Goal: Task Accomplishment & Management: Manage account settings

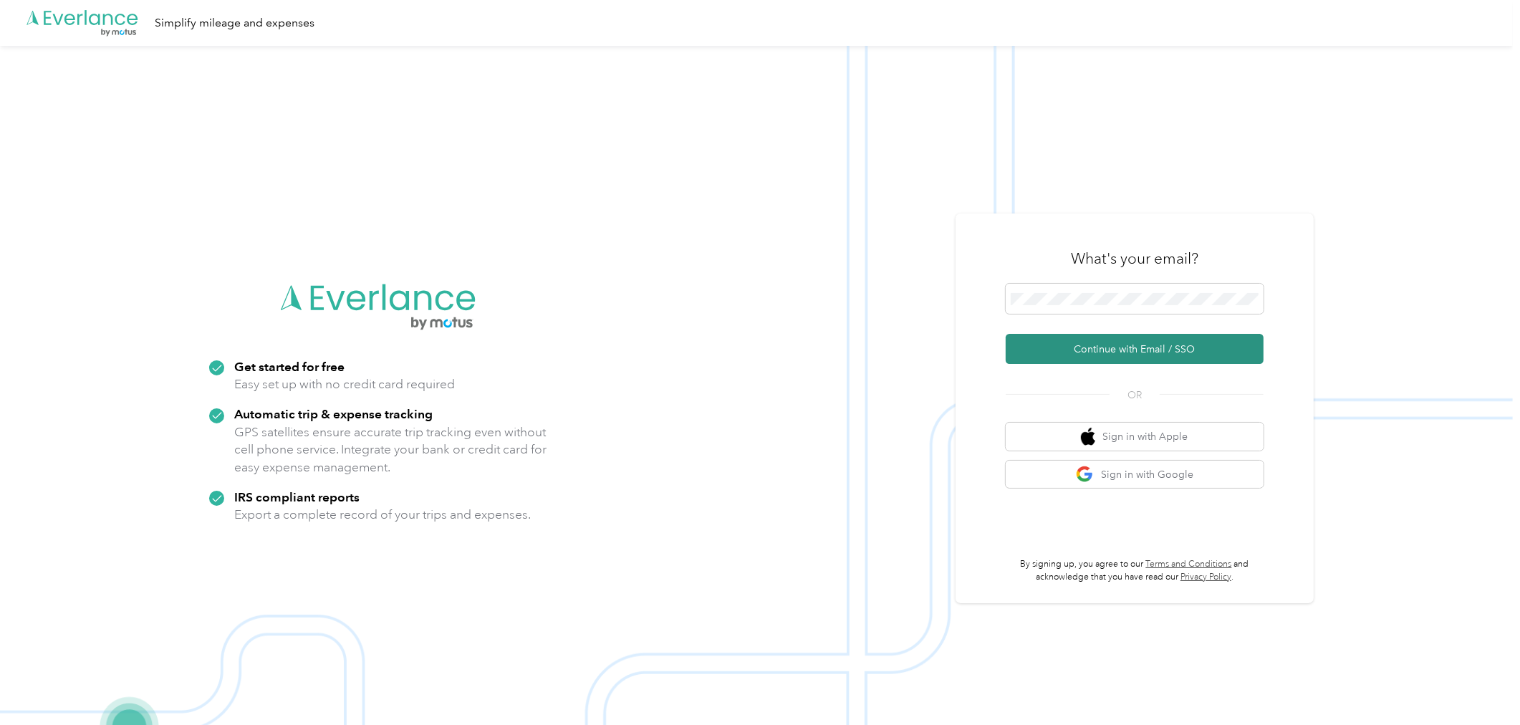
click at [1121, 344] on button "Continue with Email / SSO" at bounding box center [1135, 349] width 258 height 30
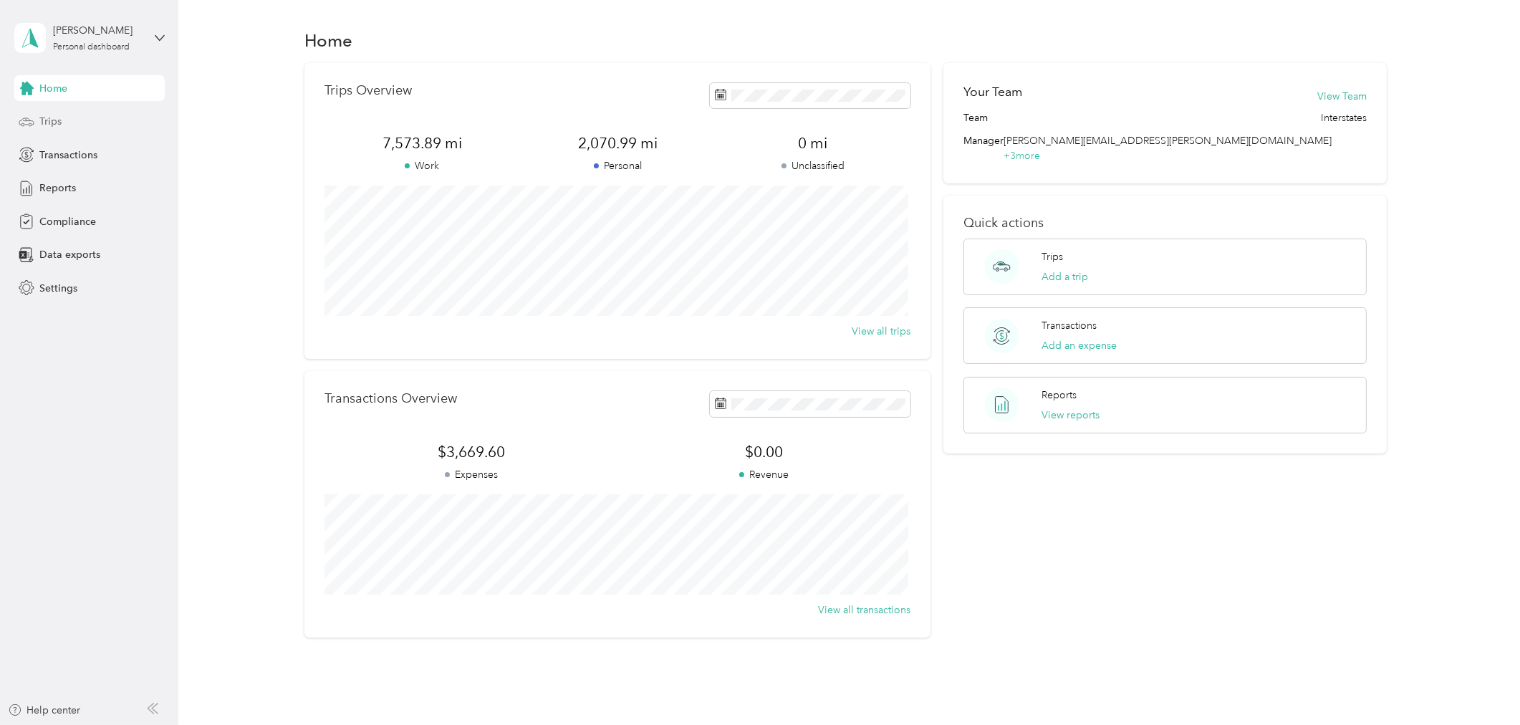
click at [69, 119] on div "Trips" at bounding box center [89, 122] width 150 height 26
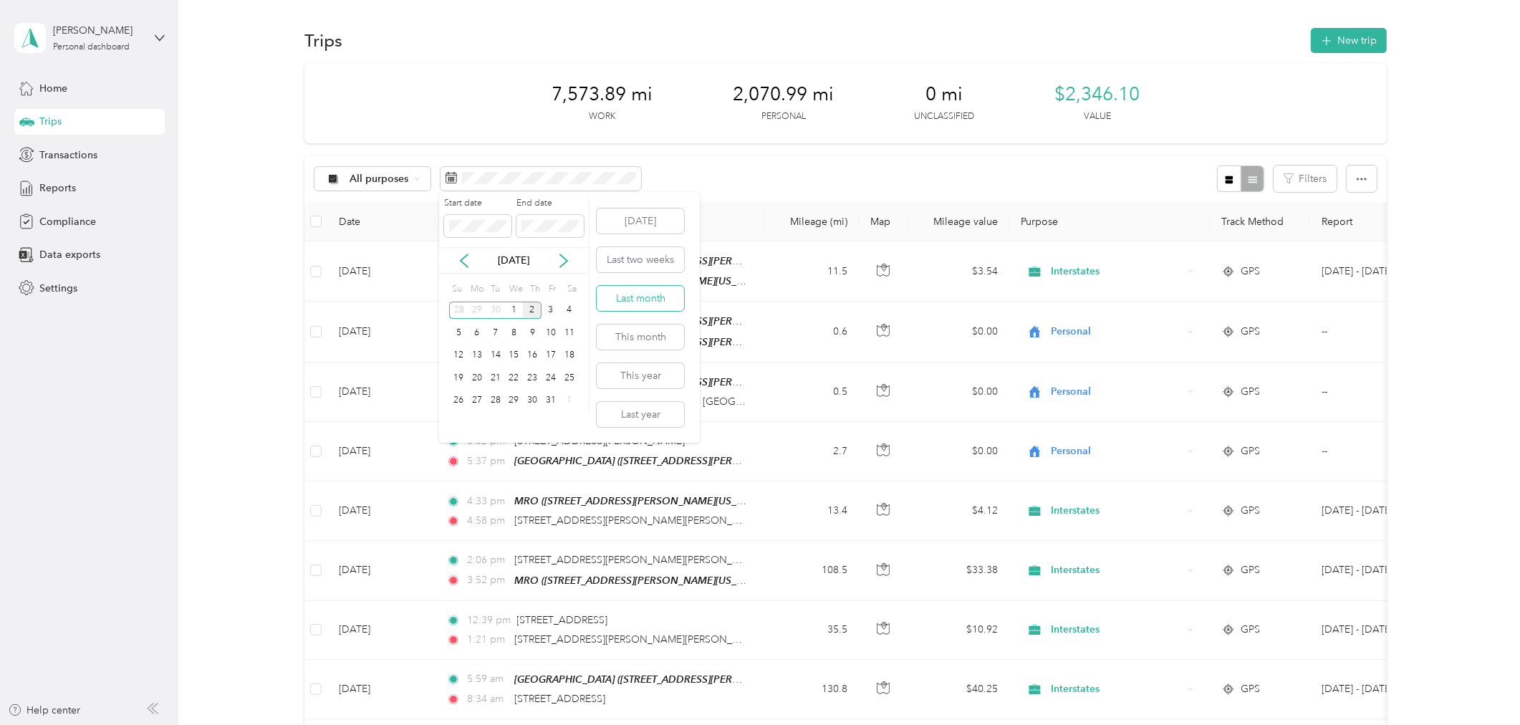
click at [641, 292] on button "Last month" at bounding box center [640, 298] width 87 height 25
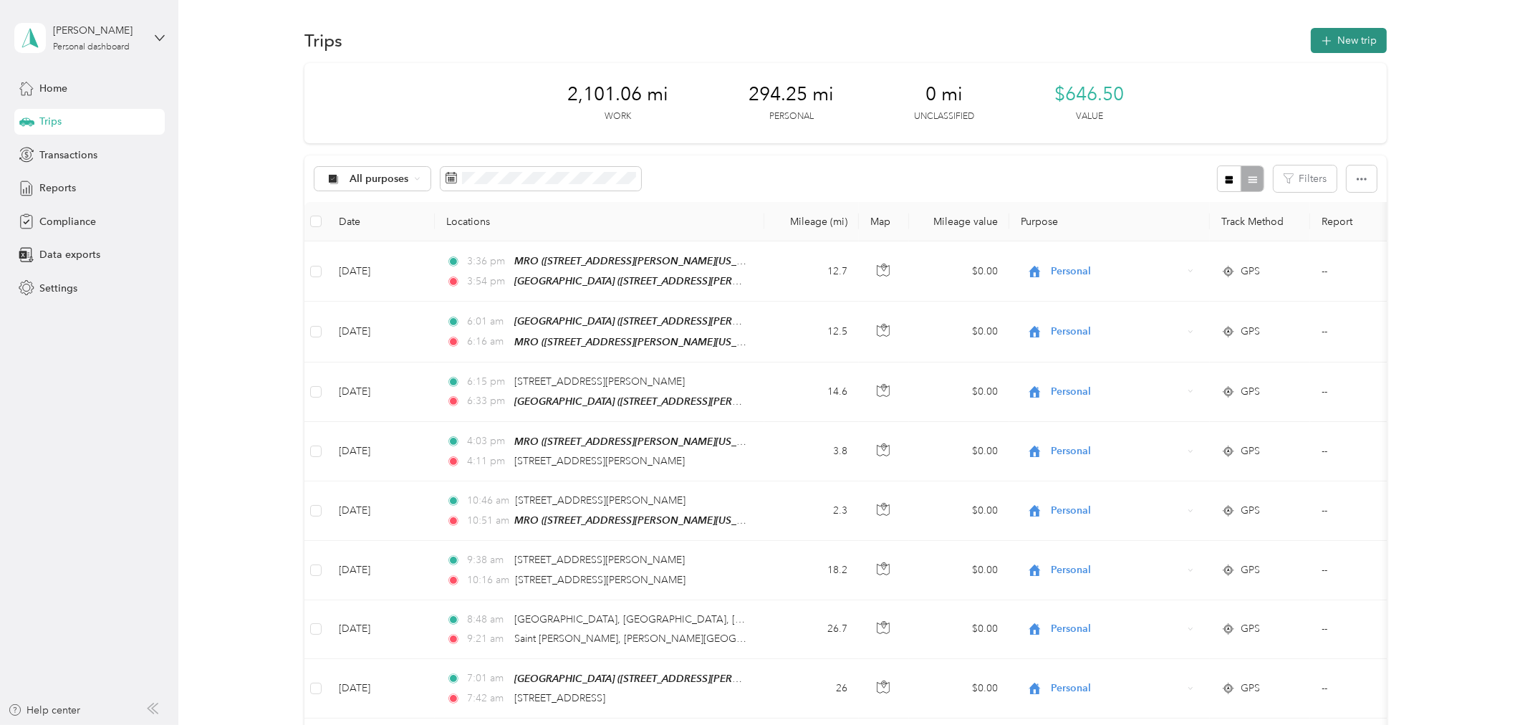
click at [1349, 42] on button "New trip" at bounding box center [1349, 40] width 76 height 25
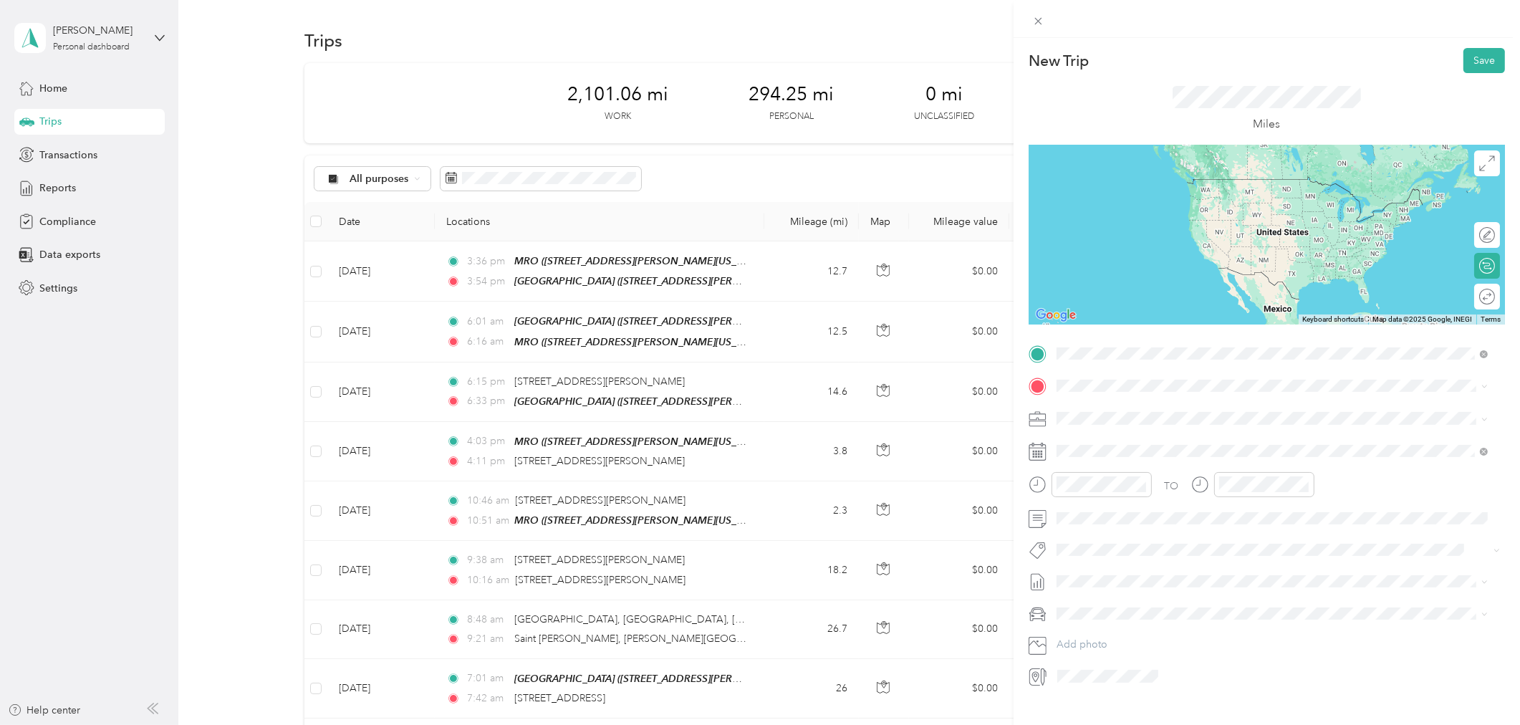
click at [1144, 468] on div "MRO Office 8247 Industrial Park Road South, 56425, Baxter, Minnesota, United St…" at bounding box center [1194, 469] width 223 height 30
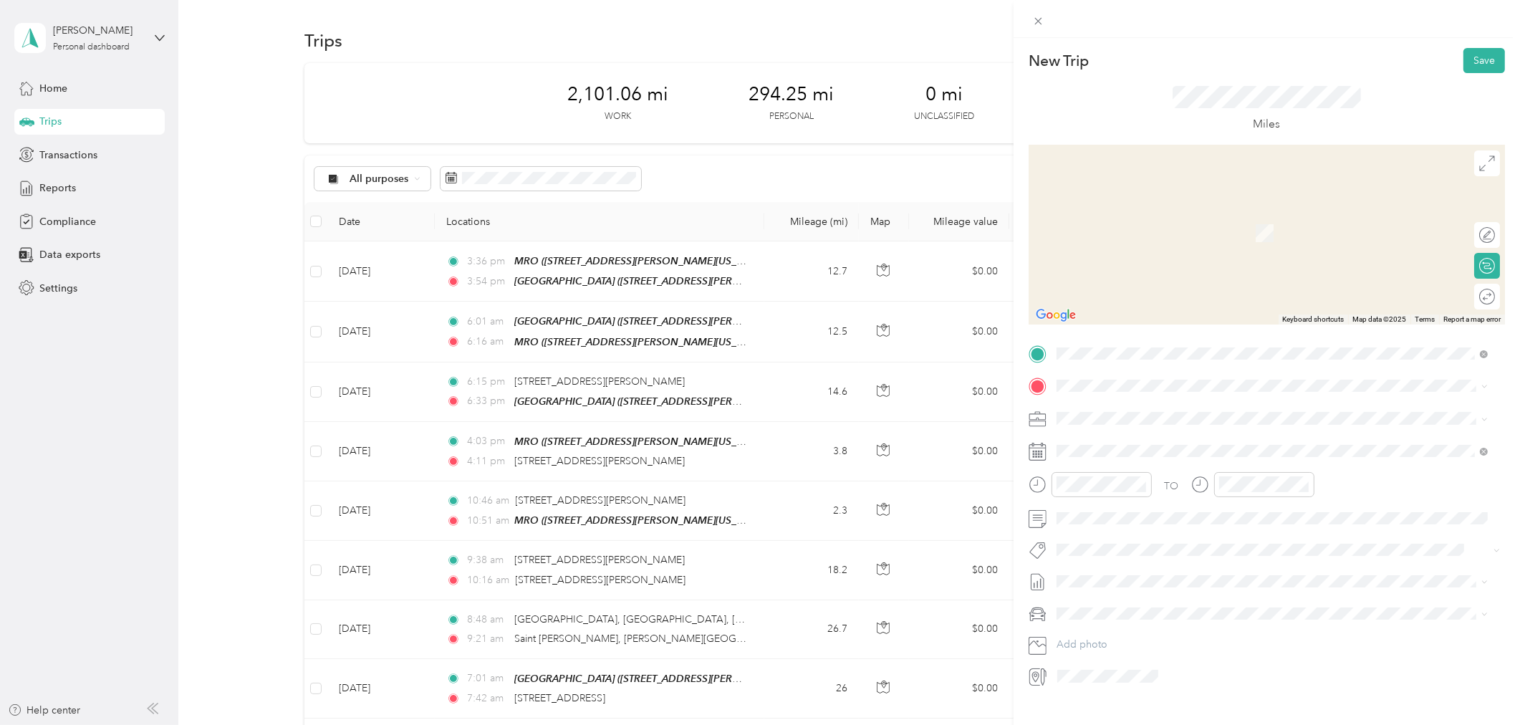
click at [1148, 539] on div "Harmony Ranch 3739 Saint Mathias Rd, 56449, Fort Ripley, Minnesota, United Stat…" at bounding box center [1234, 546] width 302 height 30
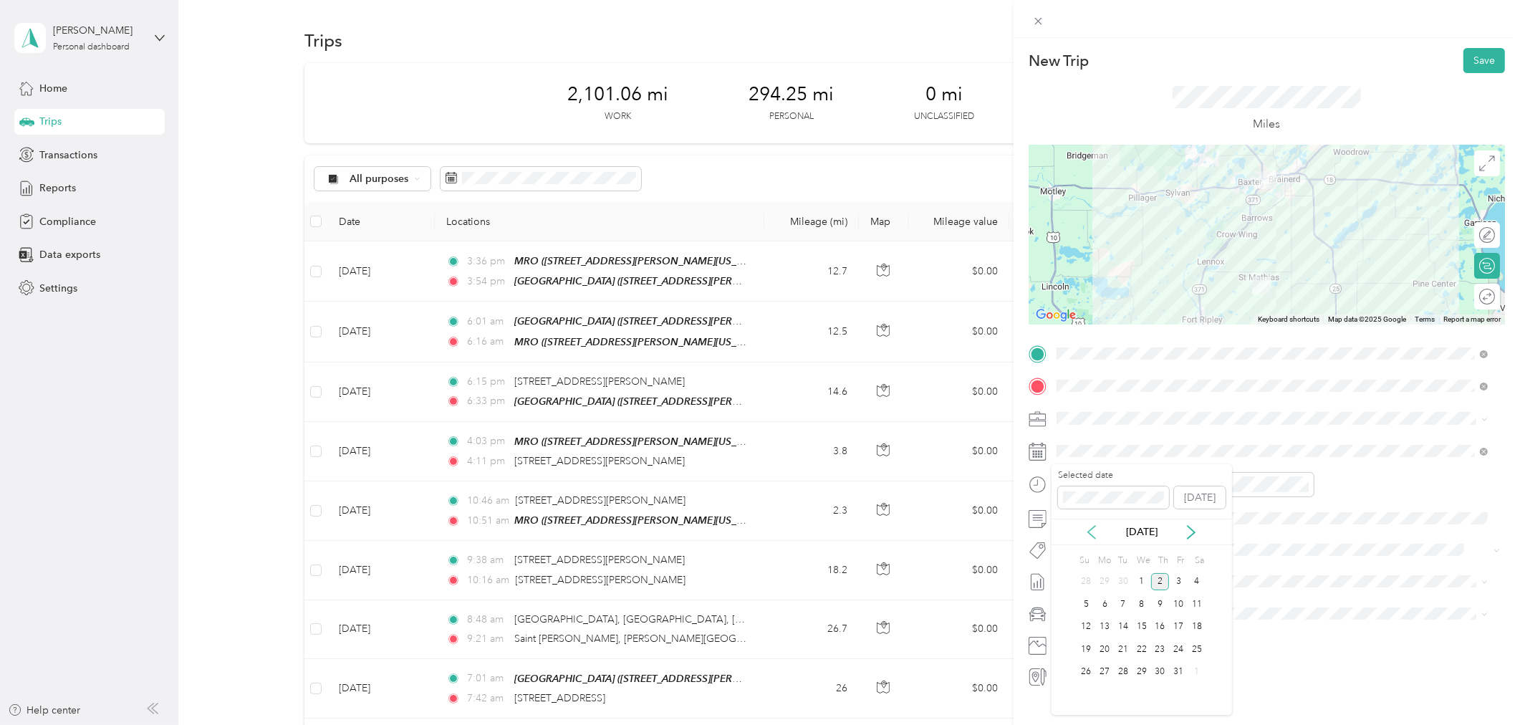
click at [1092, 537] on icon at bounding box center [1091, 532] width 14 height 14
click at [1139, 623] on div "17" at bounding box center [1141, 627] width 19 height 18
click at [1066, 614] on div "05" at bounding box center [1071, 617] width 34 height 20
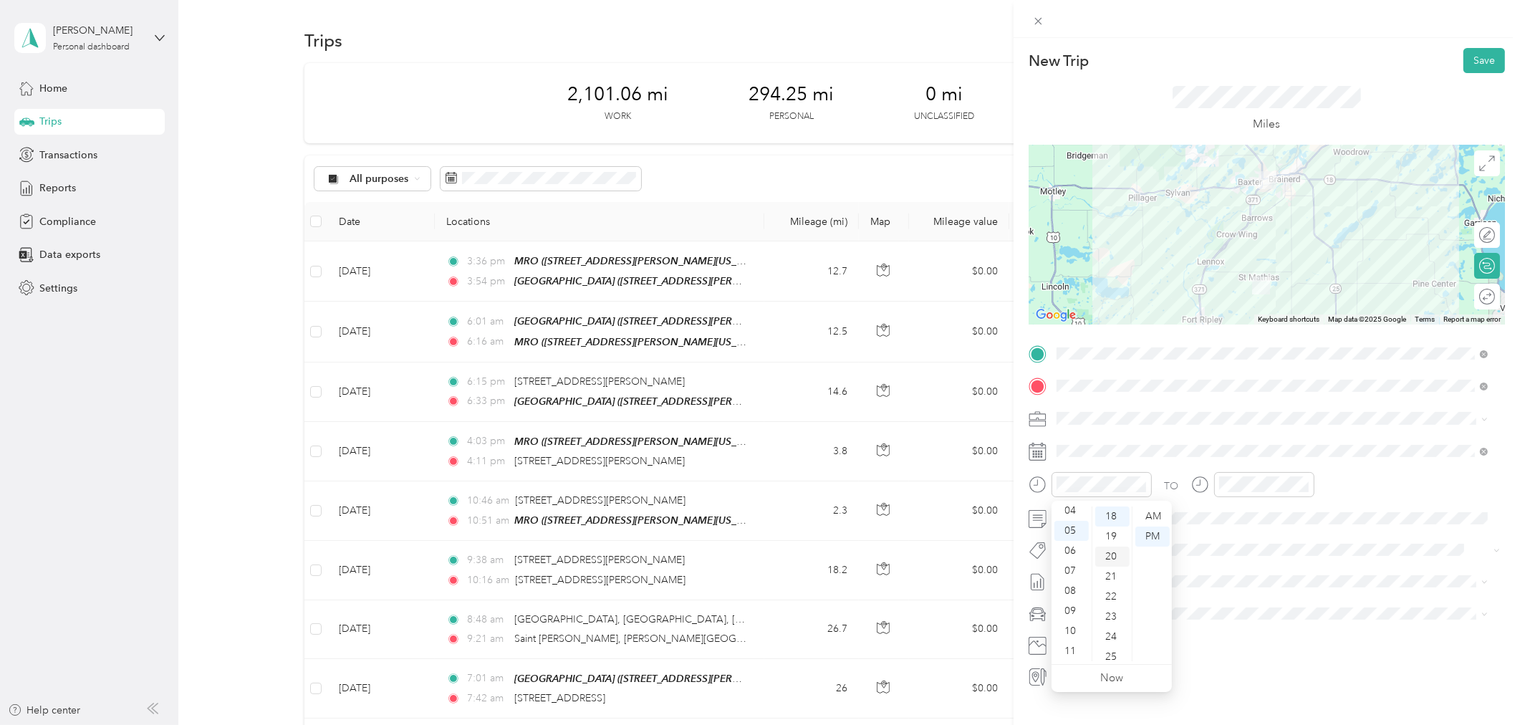
click at [1115, 554] on div "20" at bounding box center [1112, 556] width 34 height 20
drag, startPoint x: 1157, startPoint y: 538, endPoint x: 1170, endPoint y: 527, distance: 16.8
click at [1157, 536] on div "PM" at bounding box center [1152, 536] width 34 height 20
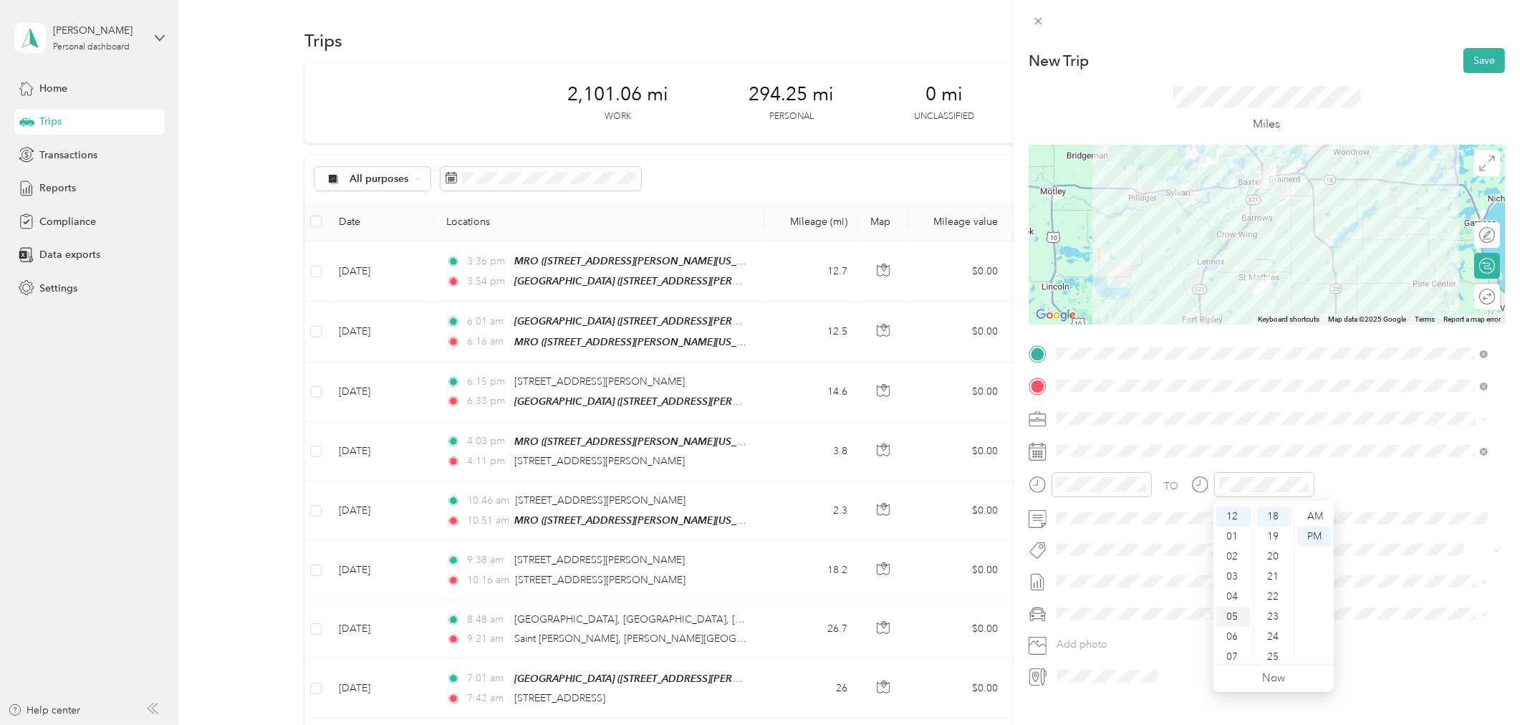
click at [1232, 616] on div "05" at bounding box center [1233, 617] width 34 height 20
click at [1277, 634] on div "40" at bounding box center [1274, 640] width 34 height 20
click at [1319, 535] on div "PM" at bounding box center [1314, 536] width 34 height 20
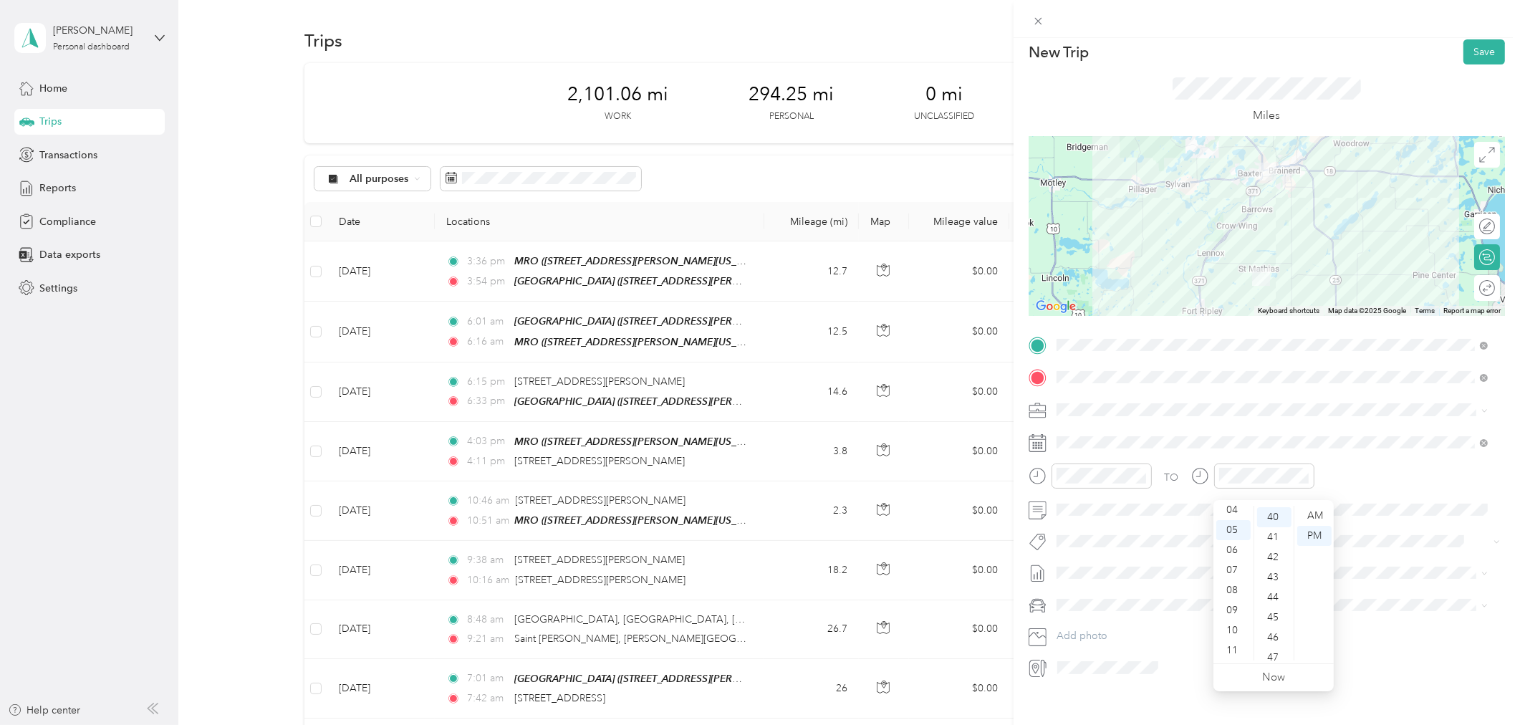
scroll to position [0, 0]
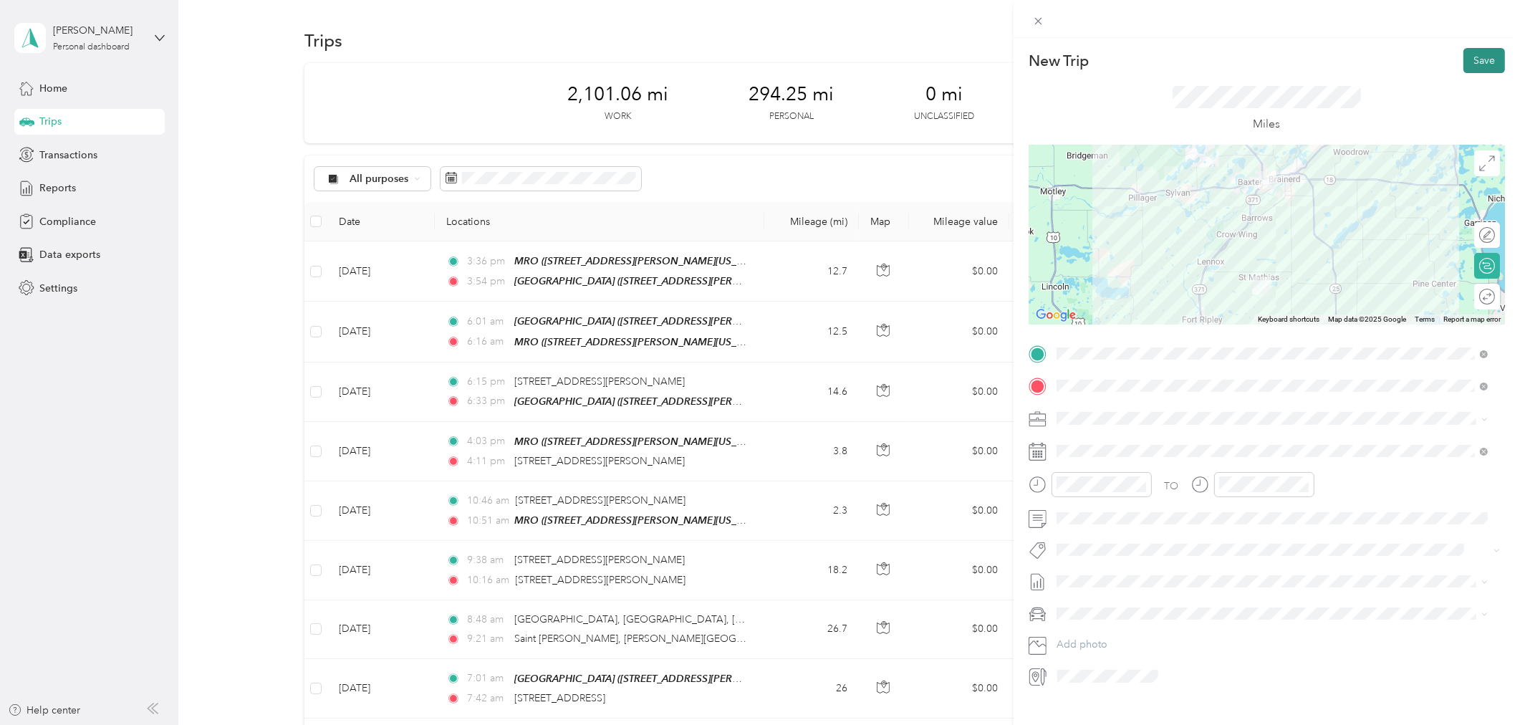
click at [1473, 62] on button "Save" at bounding box center [1484, 60] width 42 height 25
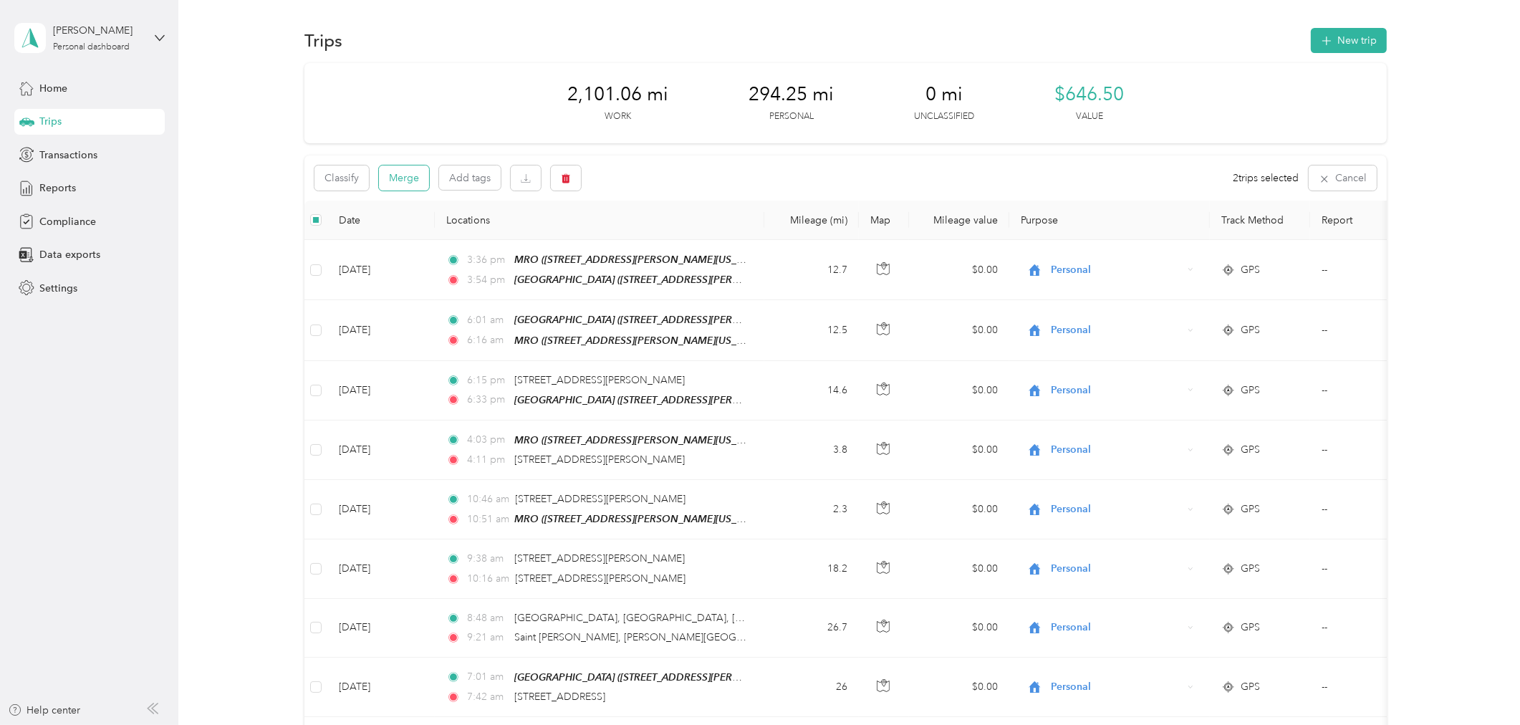
click at [415, 175] on button "Merge" at bounding box center [404, 177] width 50 height 25
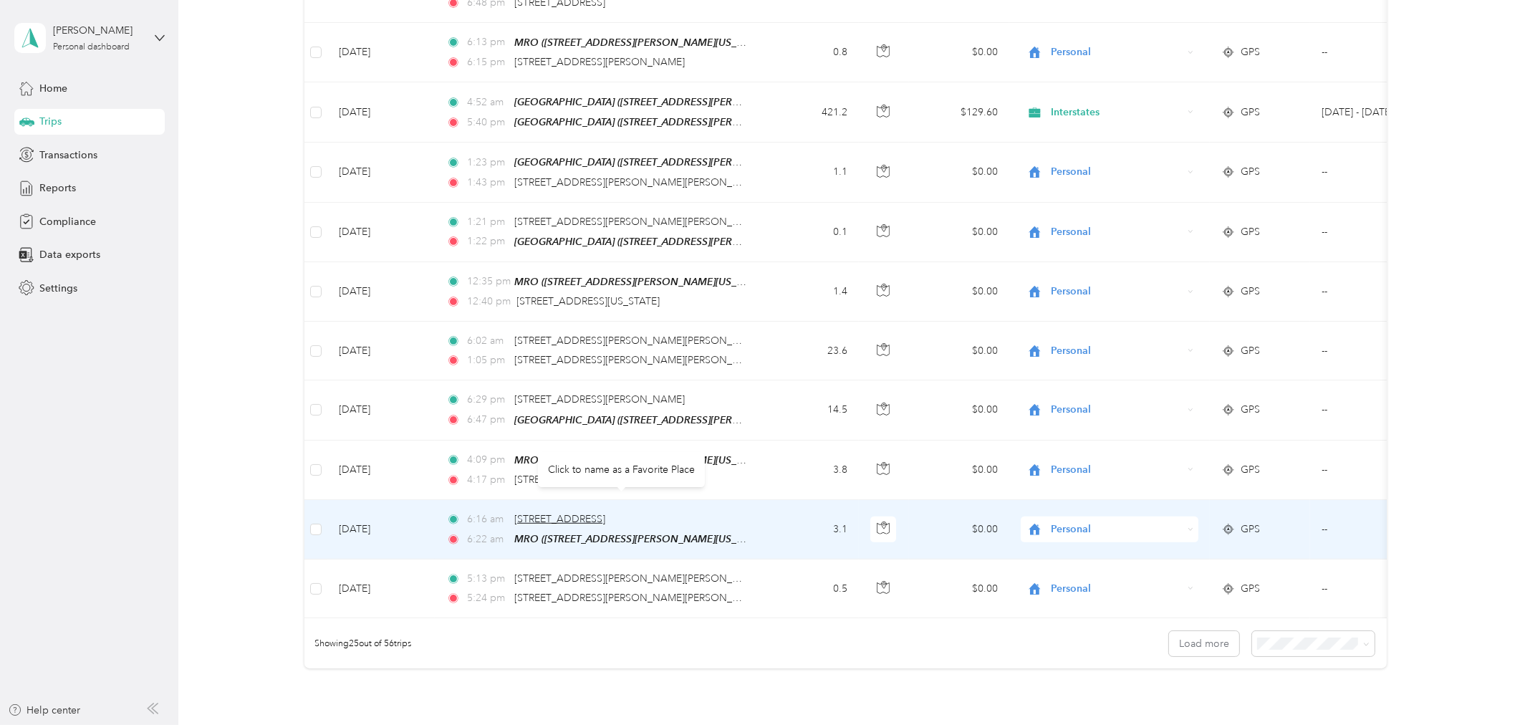
scroll to position [1193, 0]
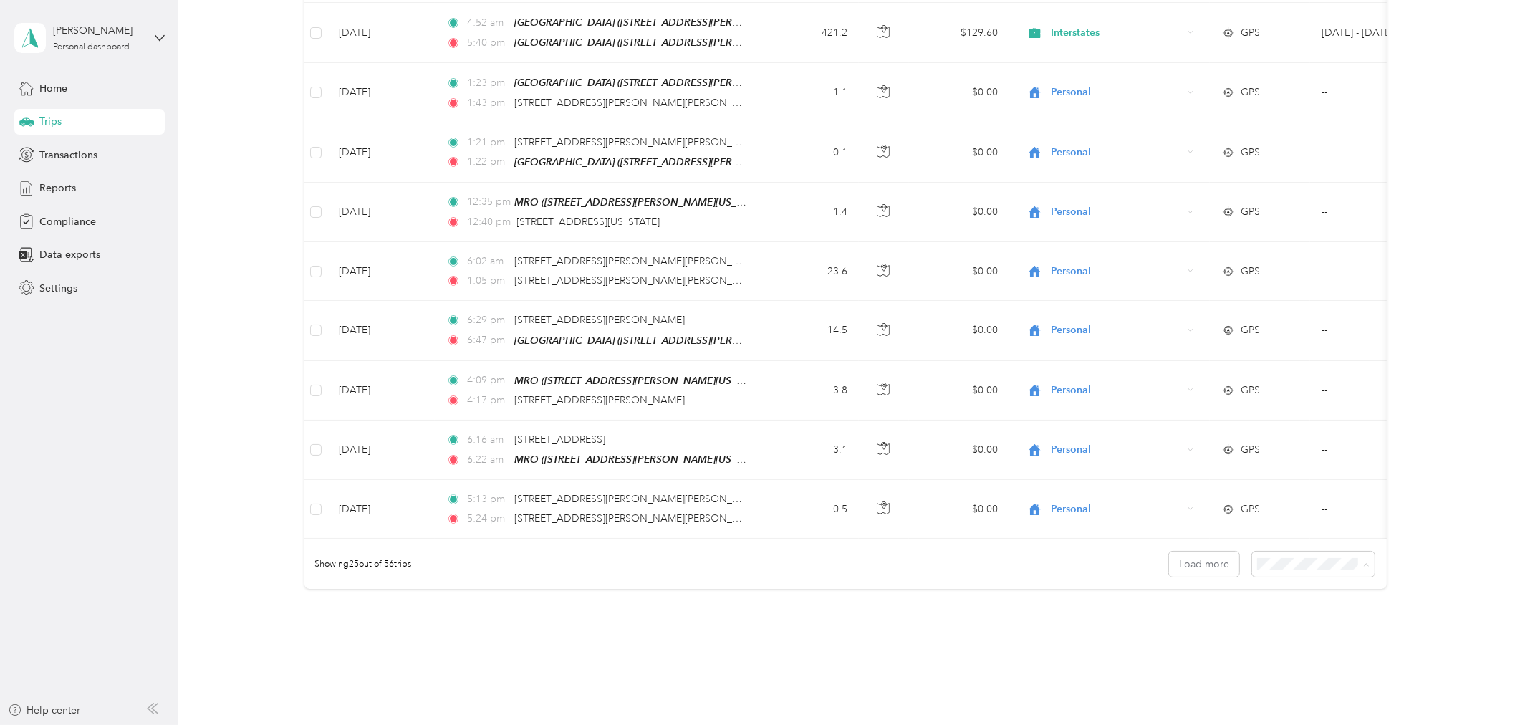
click at [1290, 635] on div "100 per load" at bounding box center [1309, 634] width 102 height 15
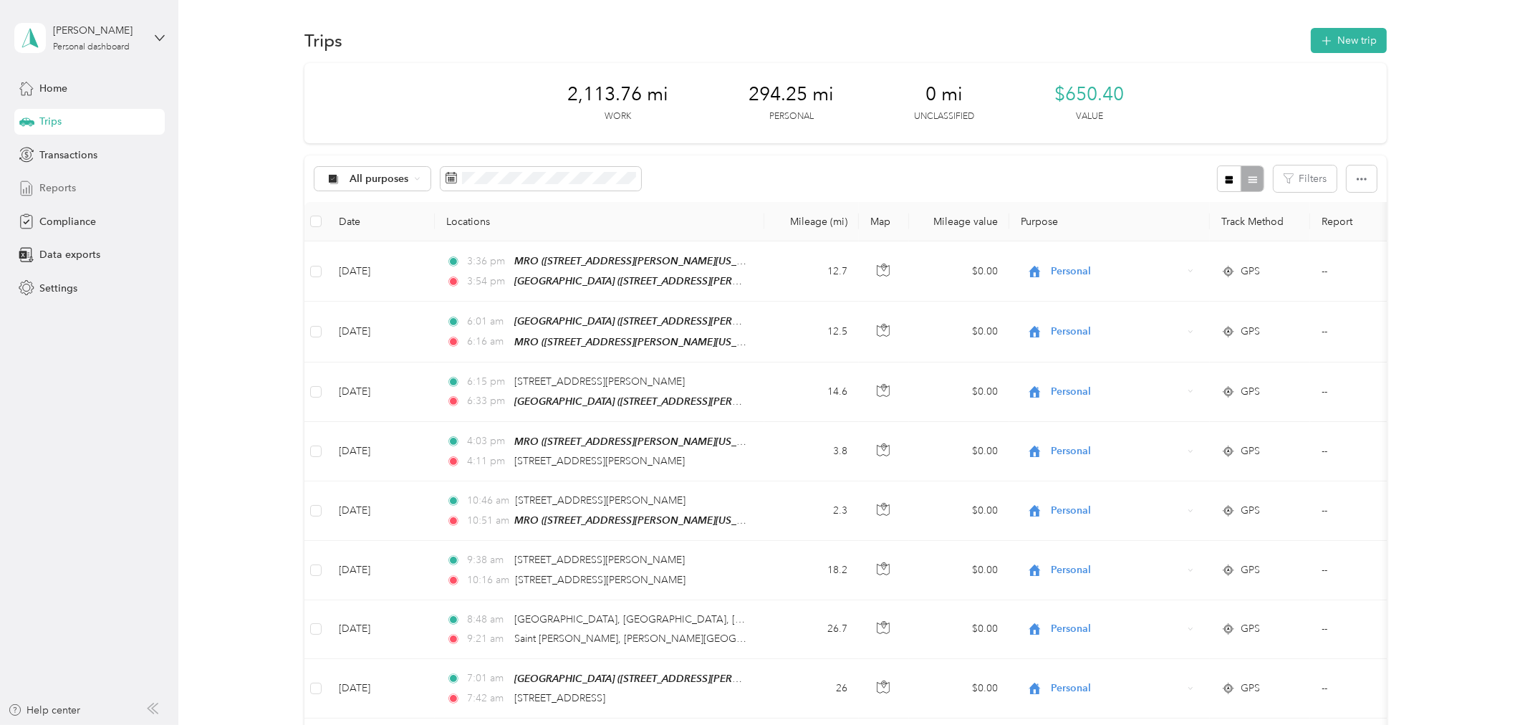
click at [79, 188] on div "Reports" at bounding box center [89, 188] width 150 height 26
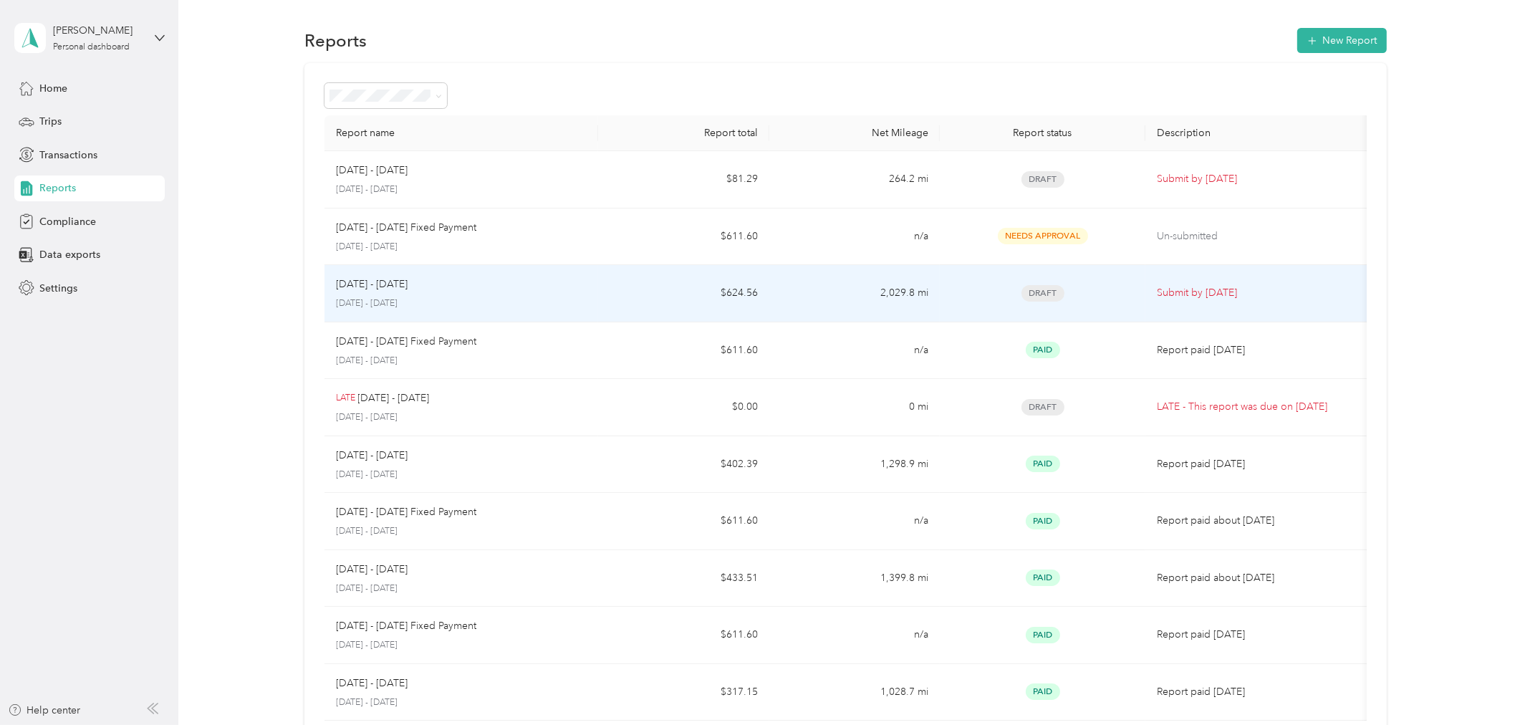
click at [1036, 292] on span "Draft" at bounding box center [1042, 293] width 43 height 16
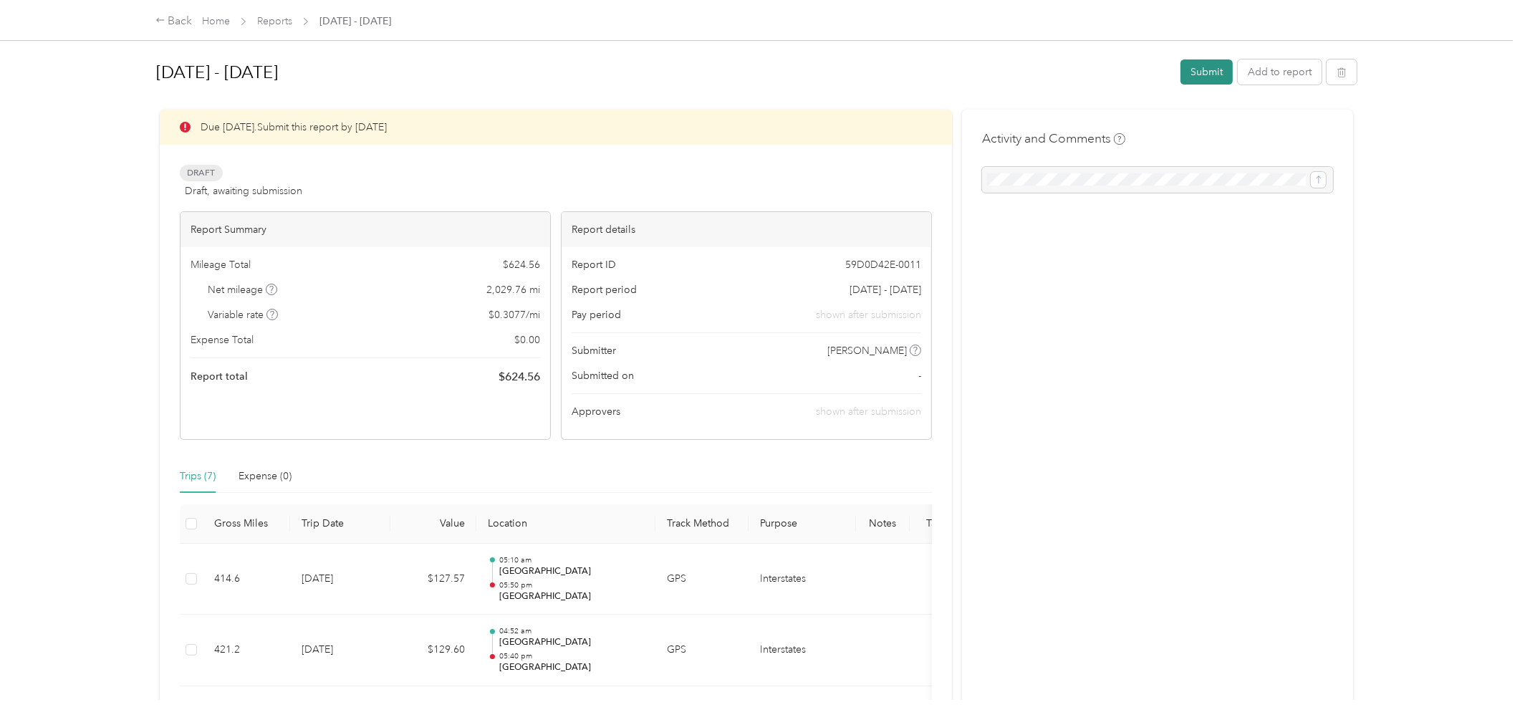
click at [1190, 69] on button "Submit" at bounding box center [1206, 71] width 52 height 25
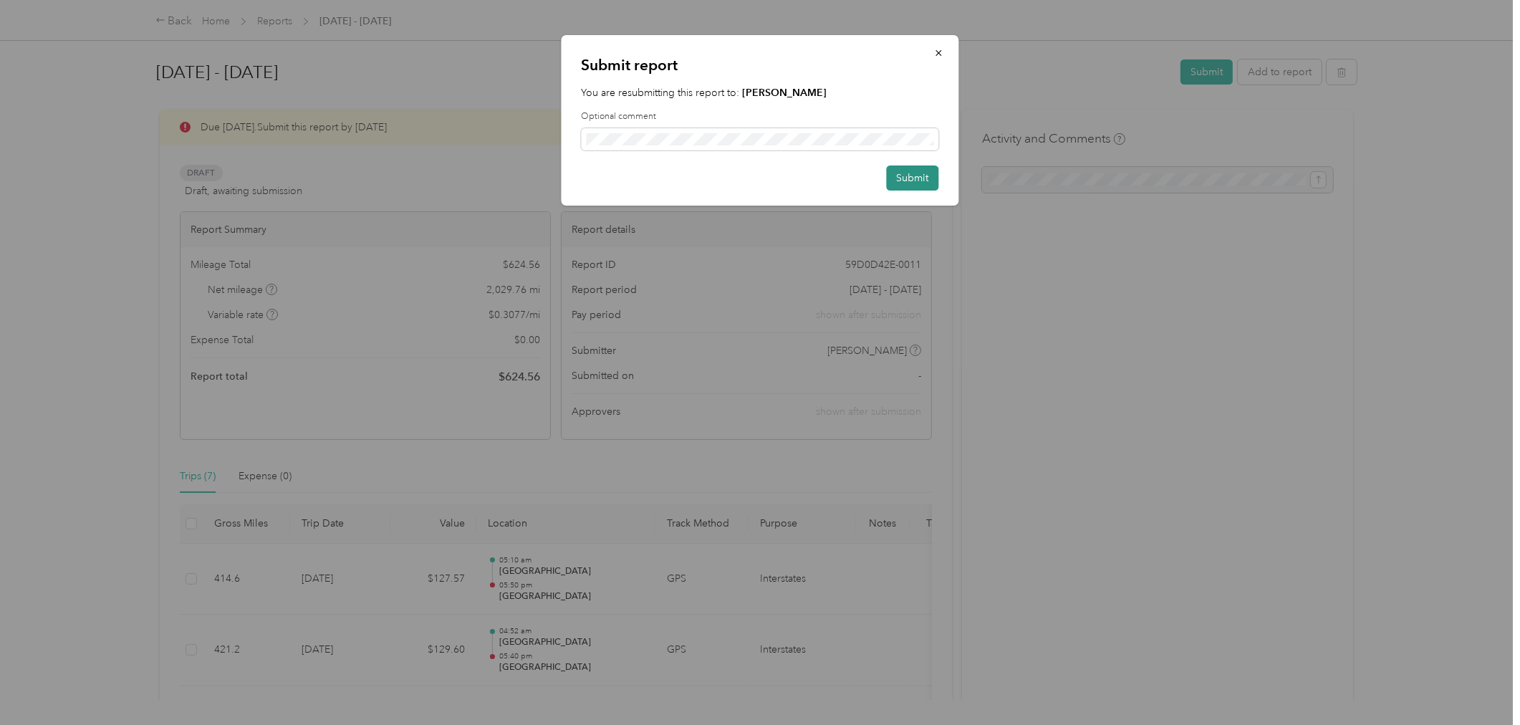
click at [900, 176] on button "Submit" at bounding box center [913, 177] width 52 height 25
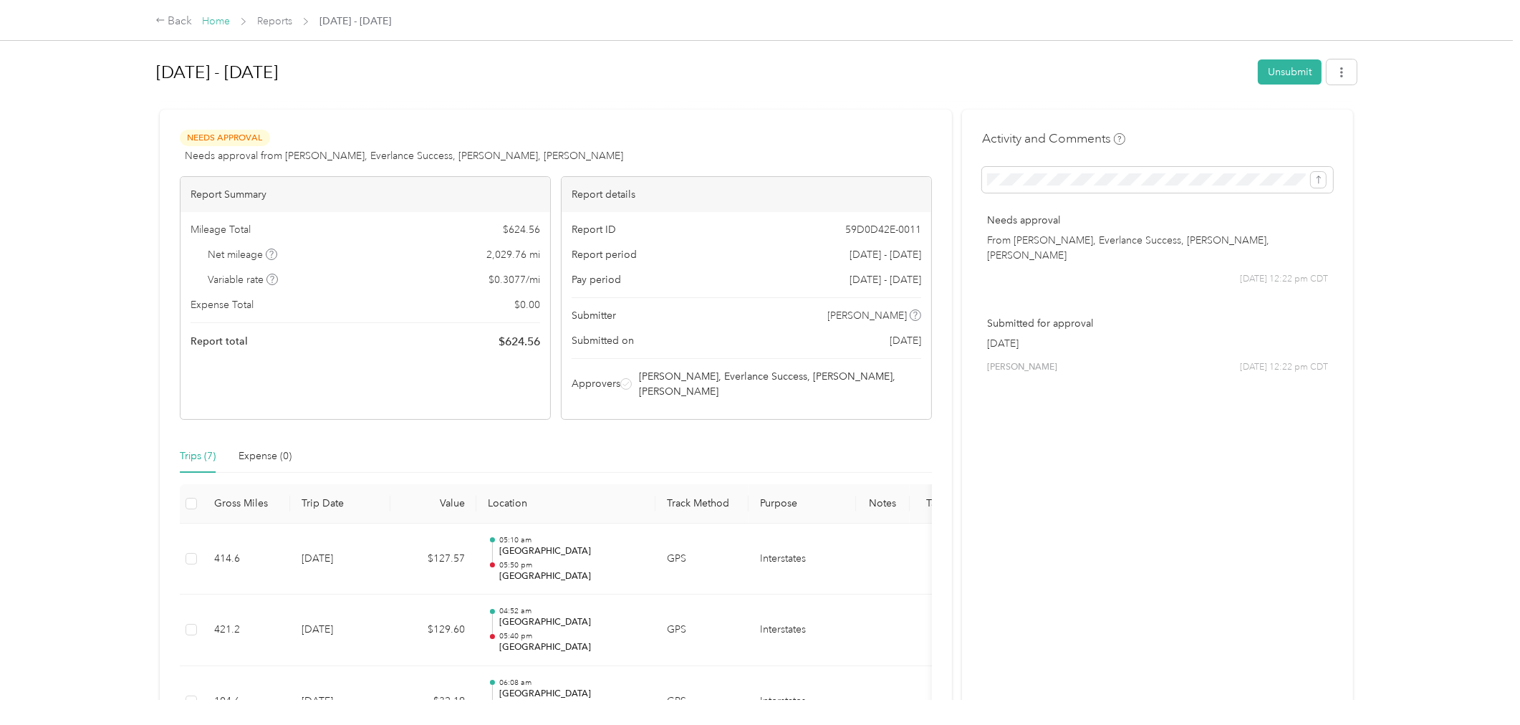
click at [213, 20] on link "Home" at bounding box center [216, 21] width 28 height 12
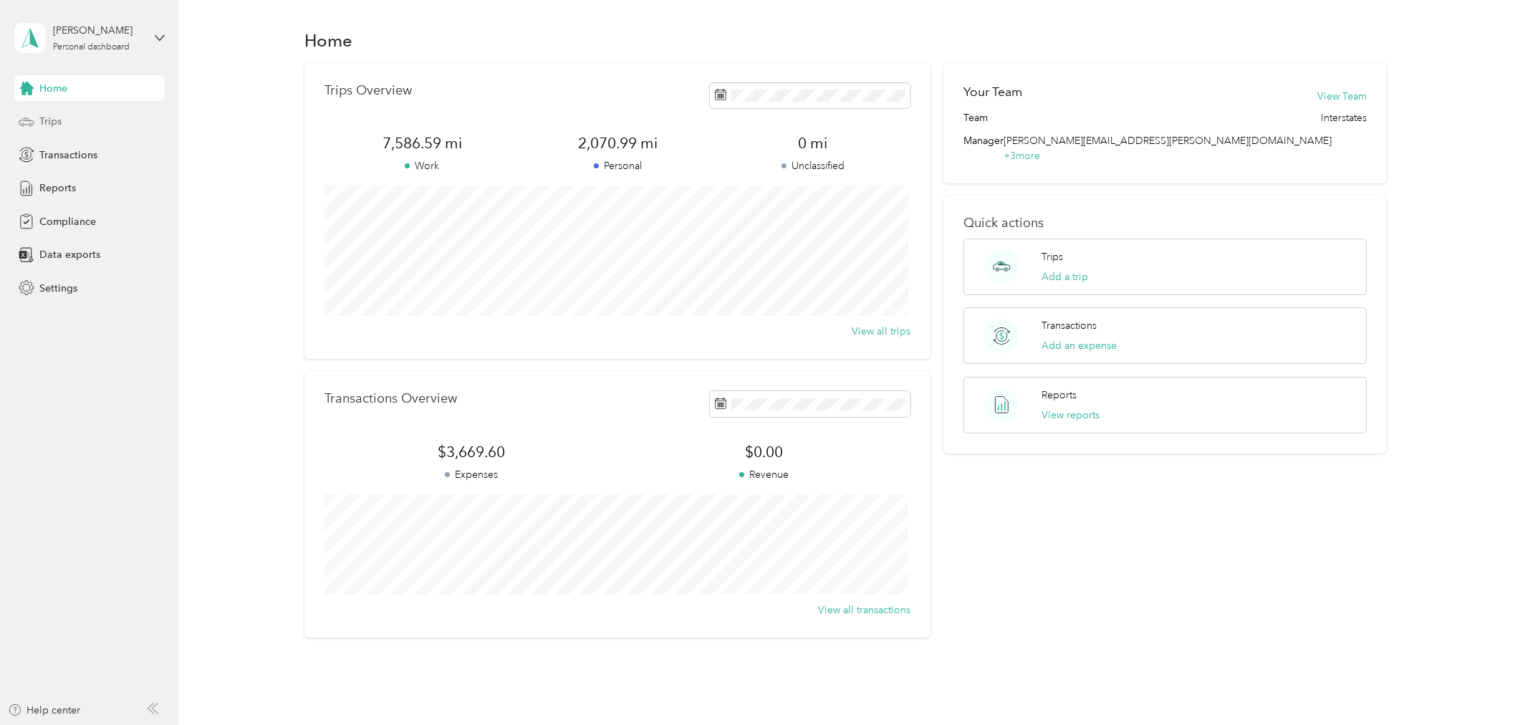
click at [80, 120] on div "Trips" at bounding box center [89, 122] width 150 height 26
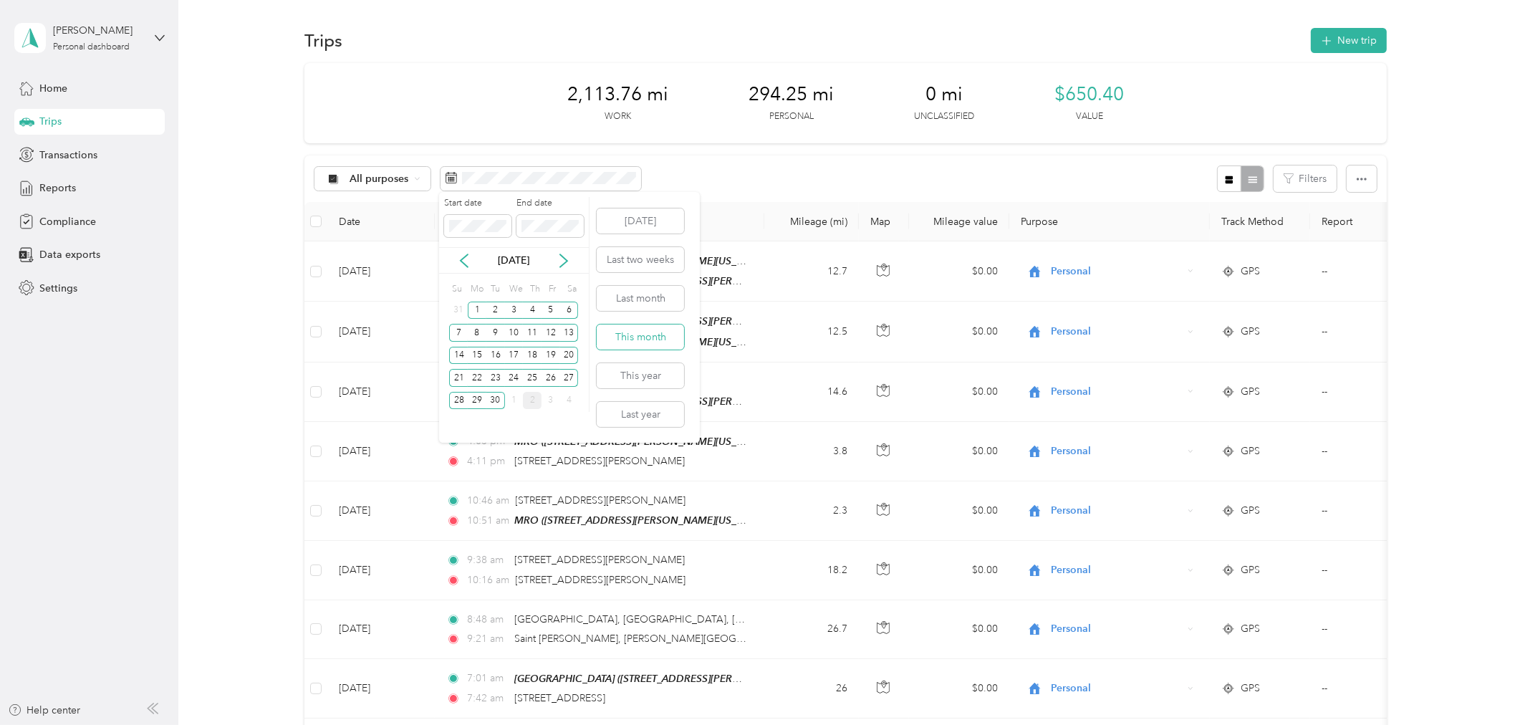
click at [646, 334] on button "This month" at bounding box center [640, 336] width 87 height 25
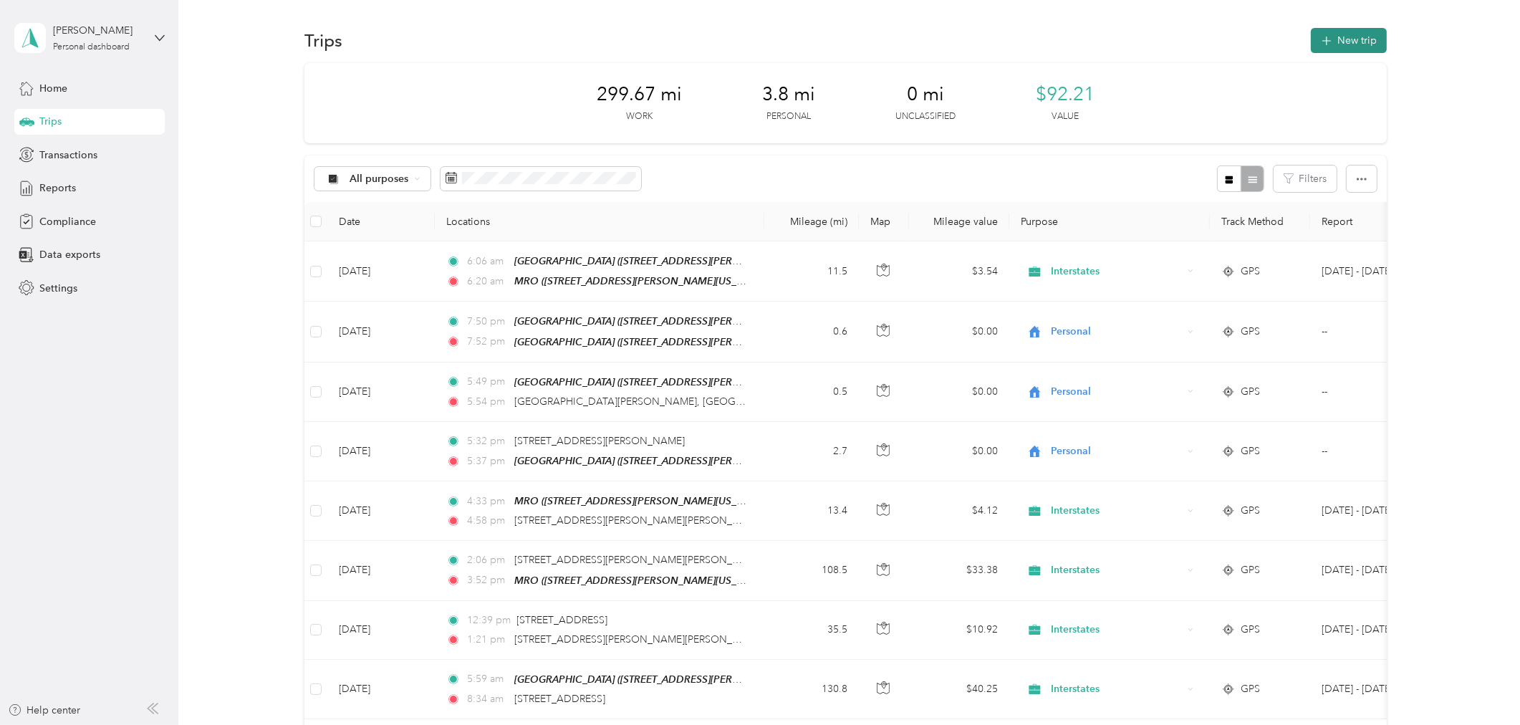
click at [1348, 44] on button "New trip" at bounding box center [1349, 40] width 76 height 25
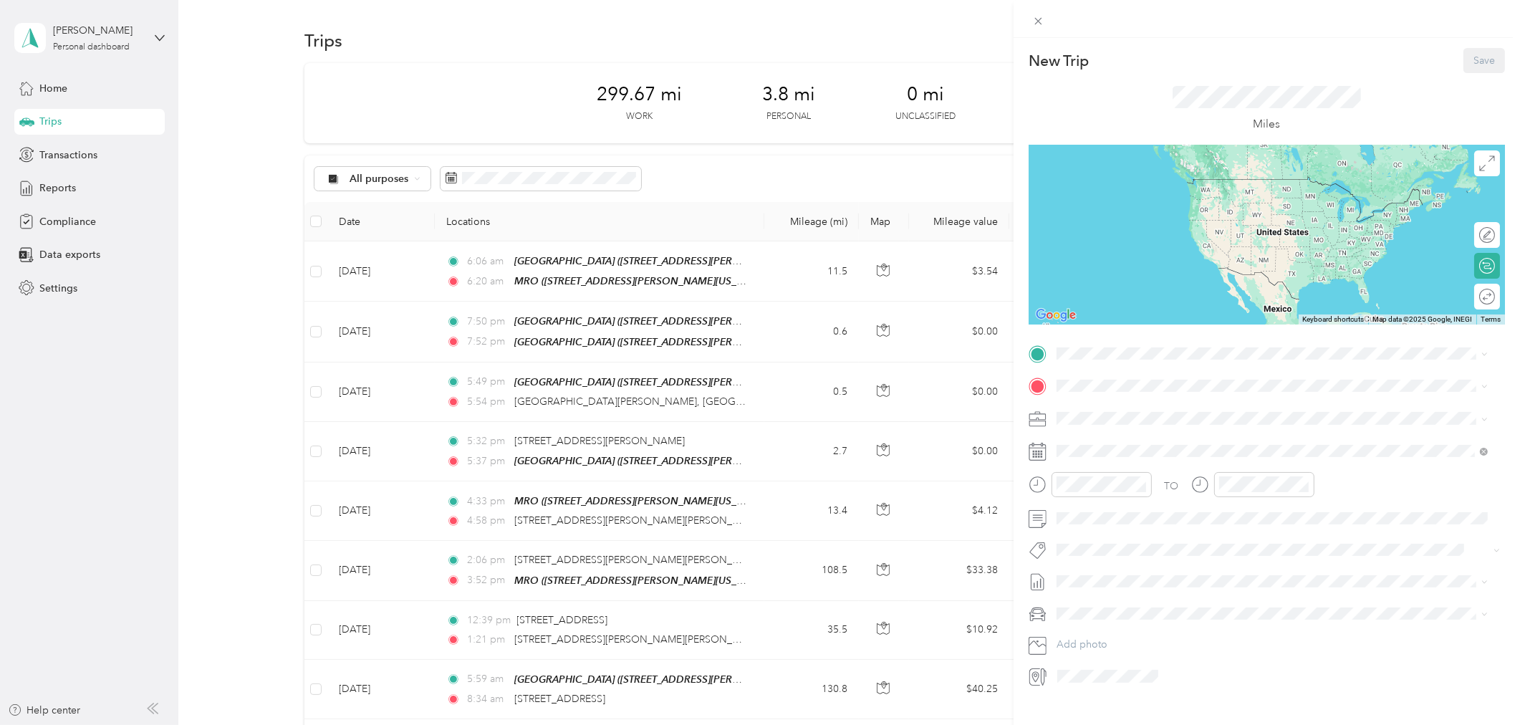
click at [1132, 504] on strong "Harmony Ranch" at bounding box center [1136, 505] width 107 height 13
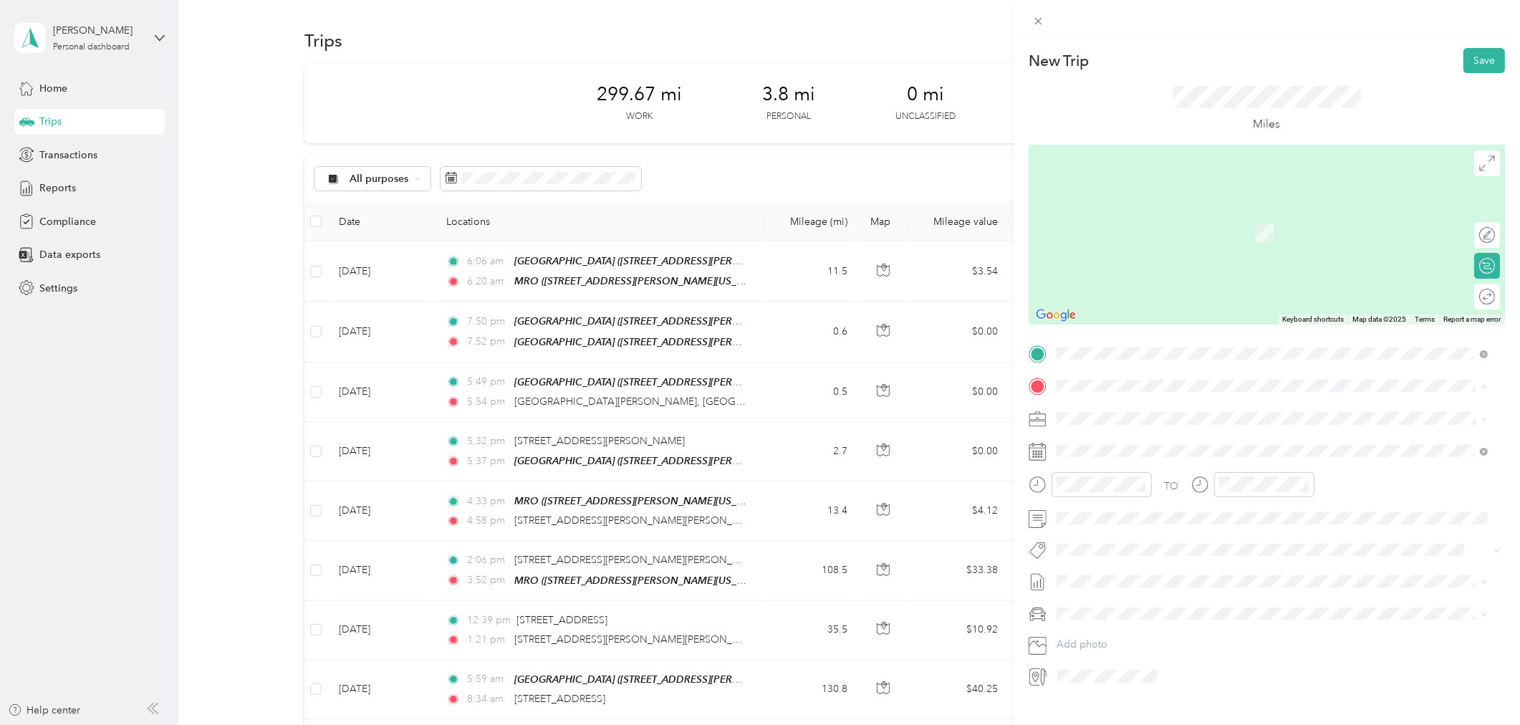
click at [1157, 495] on div "MRO Office 8247 Industrial Park Road South, 56425, Baxter, Minnesota, United St…" at bounding box center [1194, 501] width 223 height 30
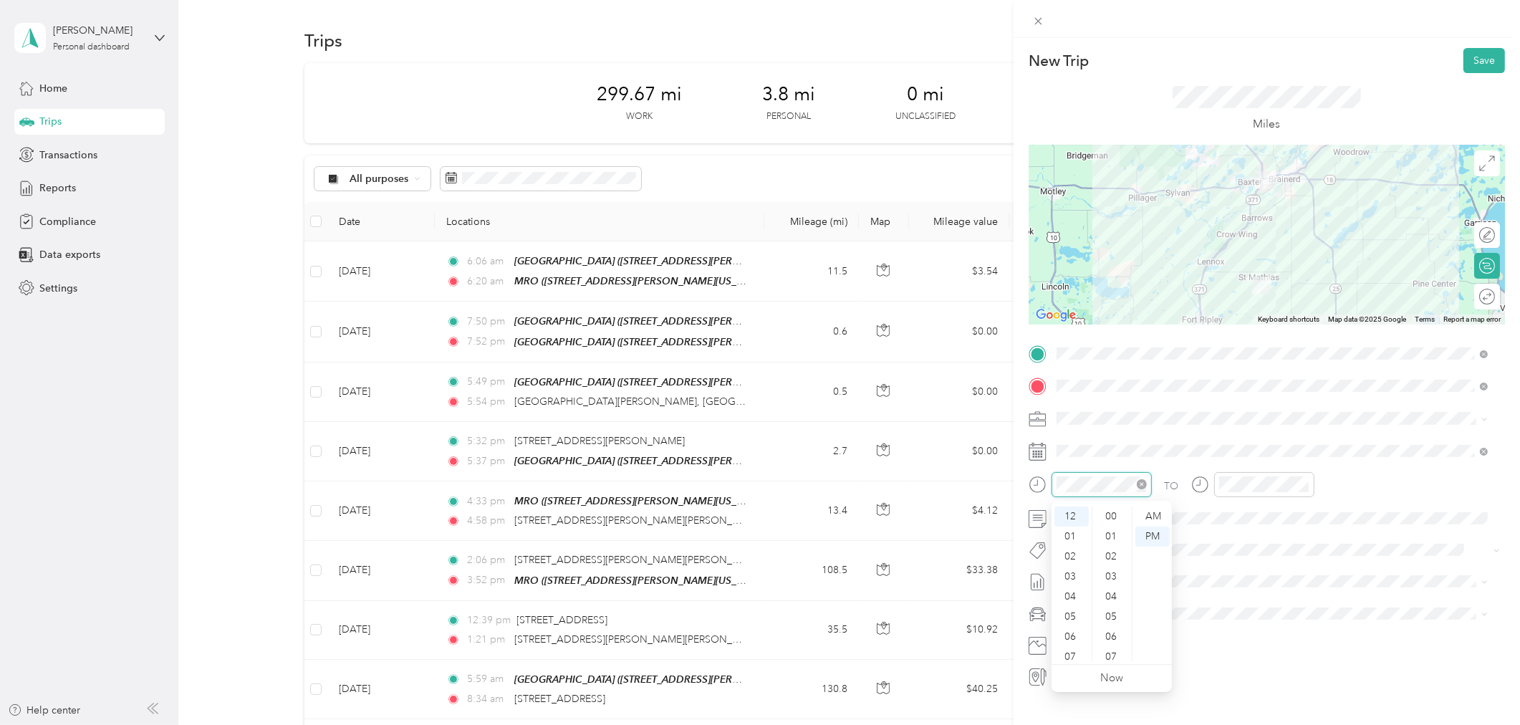
scroll to position [440, 0]
click at [1140, 579] on div "1" at bounding box center [1141, 582] width 19 height 18
click at [1076, 612] on div "05" at bounding box center [1071, 617] width 34 height 20
click at [1110, 599] on div "30" at bounding box center [1112, 599] width 34 height 20
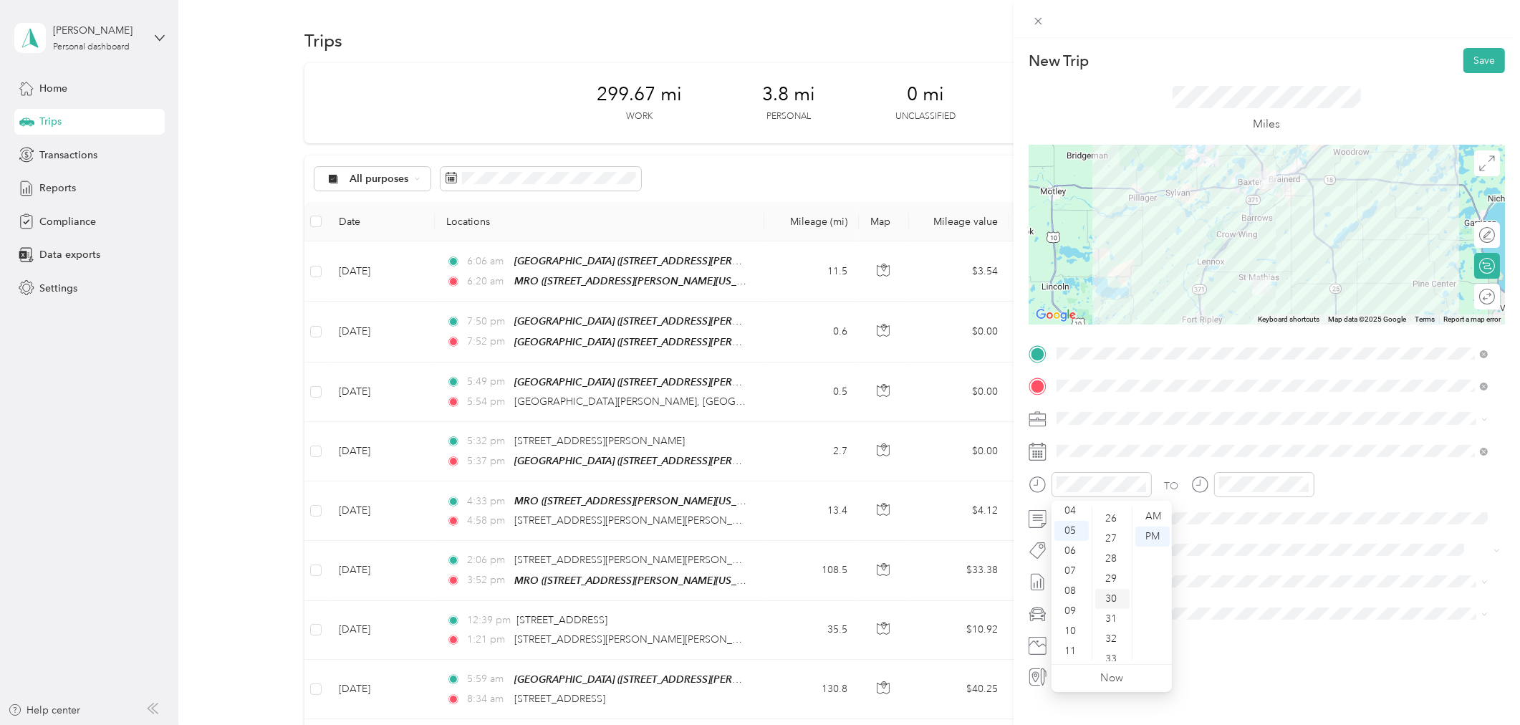
scroll to position [602, 0]
click at [1153, 516] on div "AM" at bounding box center [1152, 516] width 34 height 20
click at [1230, 612] on div "05" at bounding box center [1233, 617] width 34 height 20
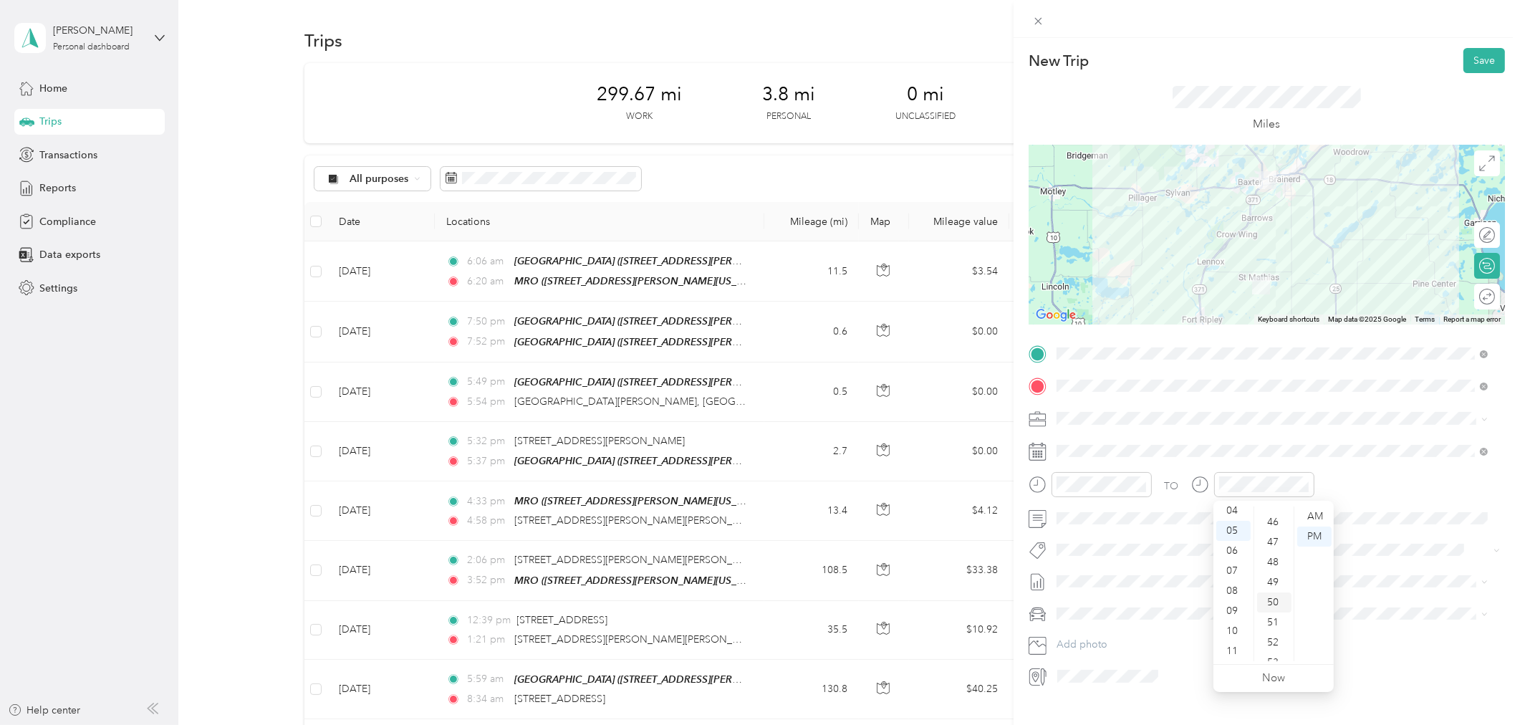
click at [1272, 603] on div "50" at bounding box center [1274, 602] width 34 height 20
click at [1316, 514] on div "AM" at bounding box center [1314, 516] width 34 height 20
click at [1474, 61] on button "Save" at bounding box center [1484, 60] width 42 height 25
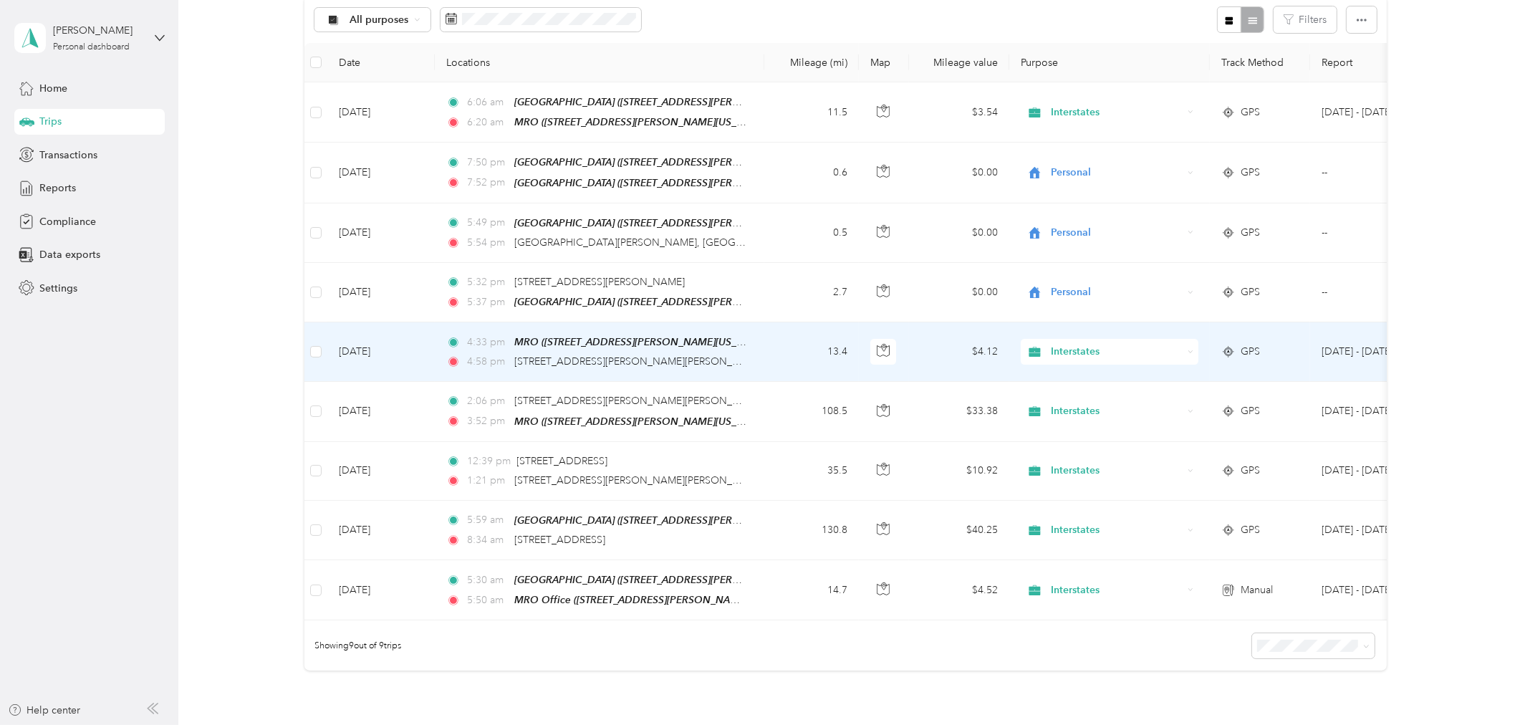
scroll to position [158, 0]
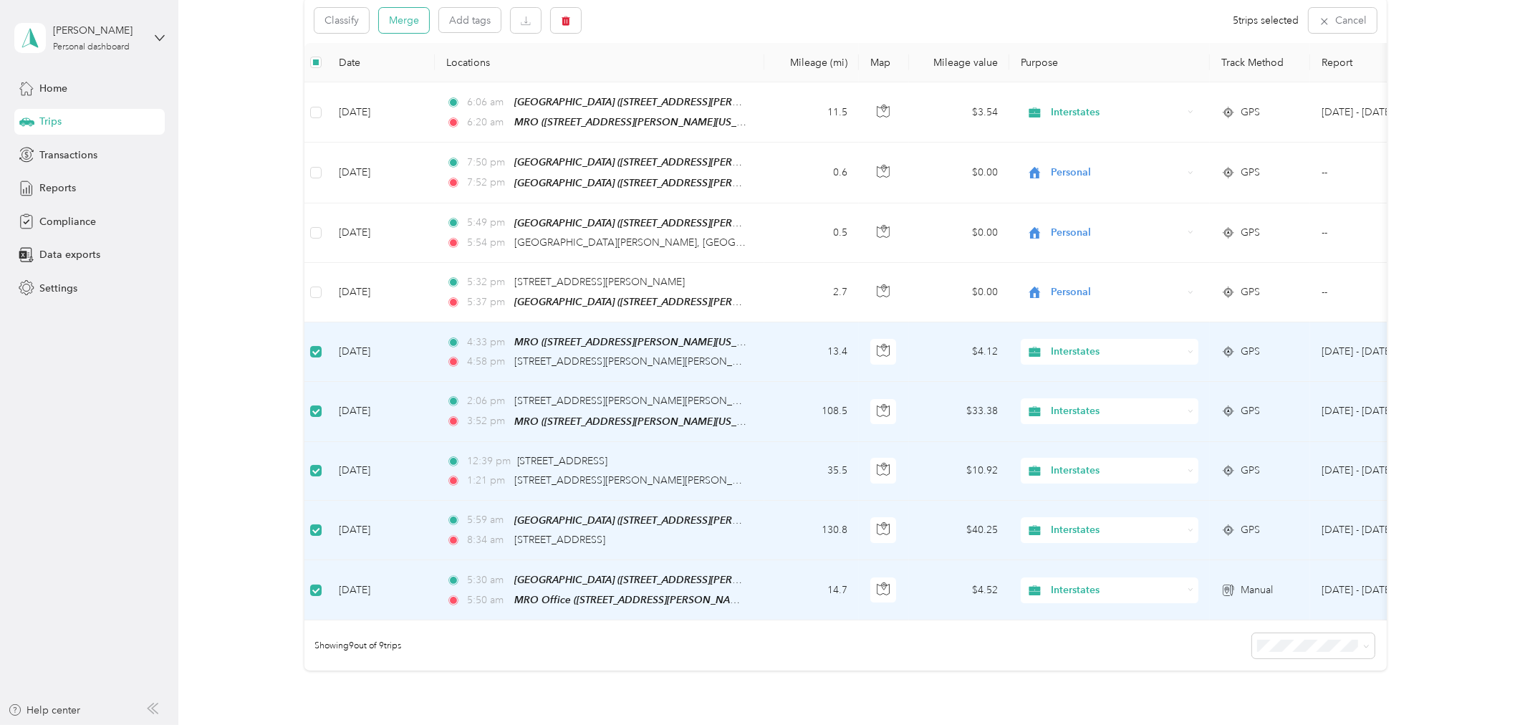
click at [416, 24] on button "Merge" at bounding box center [404, 20] width 50 height 25
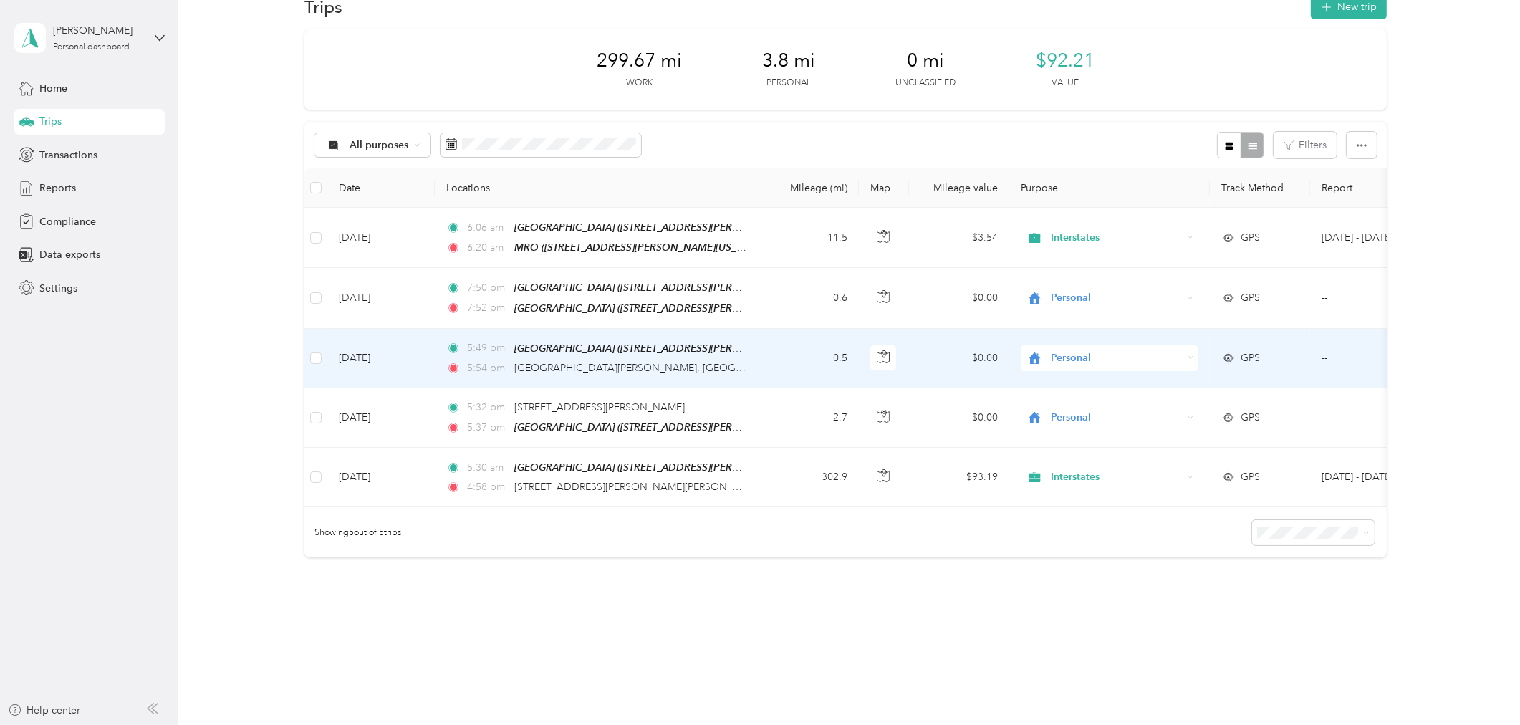
scroll to position [0, 0]
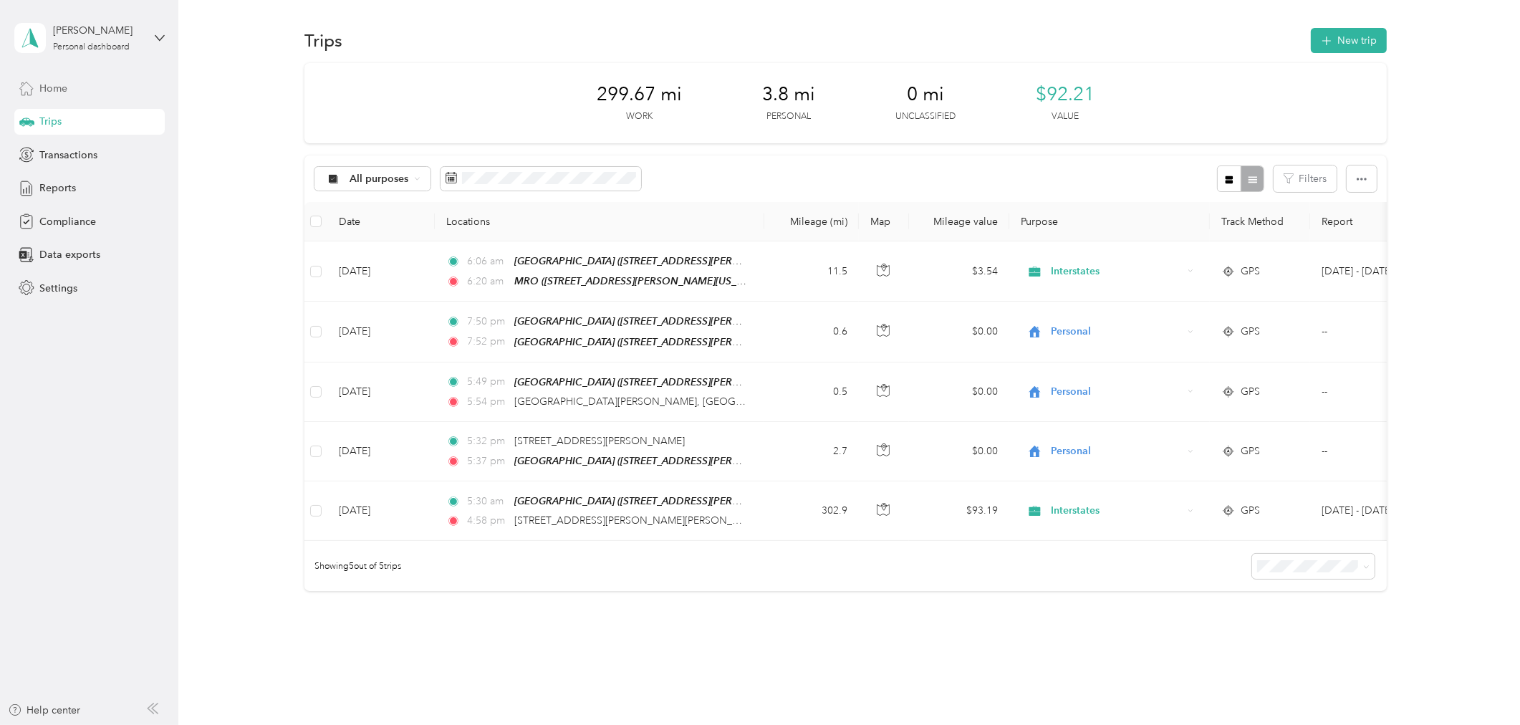
click at [53, 86] on span "Home" at bounding box center [53, 88] width 28 height 15
